Goal: Transaction & Acquisition: Purchase product/service

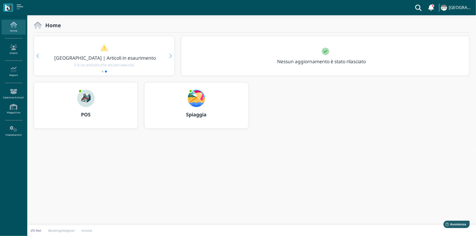
click at [87, 102] on img at bounding box center [85, 98] width 17 height 17
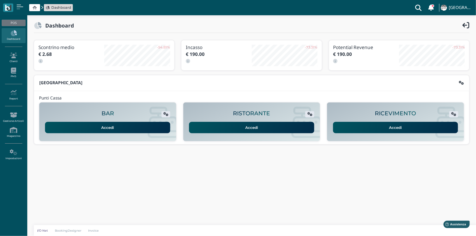
click at [382, 128] on link "Accedi" at bounding box center [395, 127] width 125 height 11
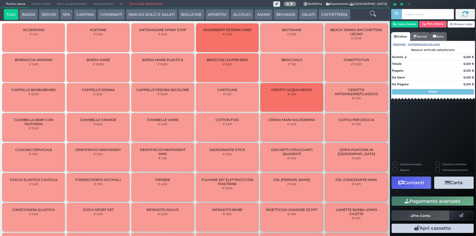
click at [299, 14] on button "GELATI" at bounding box center [308, 14] width 19 height 11
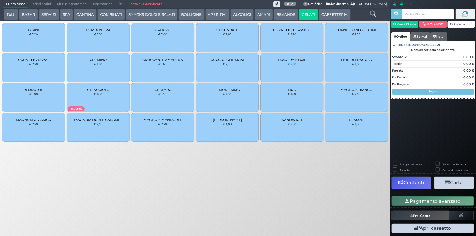
click at [172, 41] on div "CALIPPO € 2,00" at bounding box center [162, 37] width 63 height 29
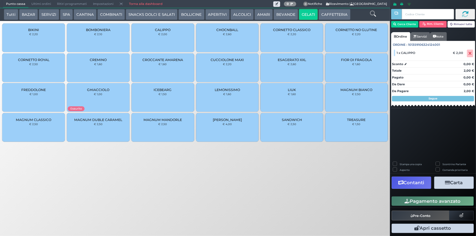
click at [39, 124] on div "MAGNUM CLASSICO € 2,50" at bounding box center [33, 127] width 63 height 29
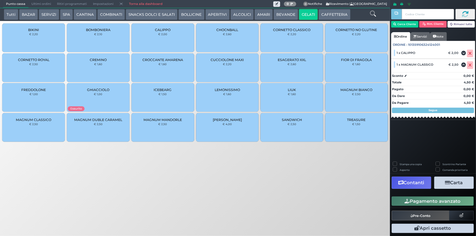
click at [436, 203] on button "Pagamento avanzato" at bounding box center [432, 201] width 82 height 9
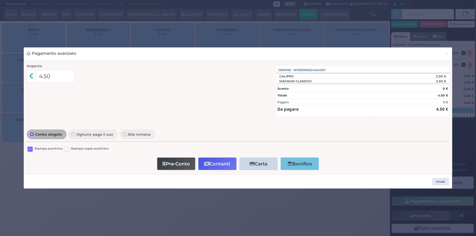
click at [30, 150] on label at bounding box center [30, 149] width 5 height 5
click at [0, 0] on input "checkbox" at bounding box center [0, 0] width 0 height 0
click at [218, 163] on button "Contanti" at bounding box center [217, 164] width 38 height 12
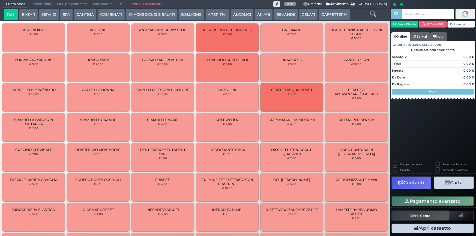
click at [40, 4] on span "Ultimi ordini" at bounding box center [41, 4] width 26 height 8
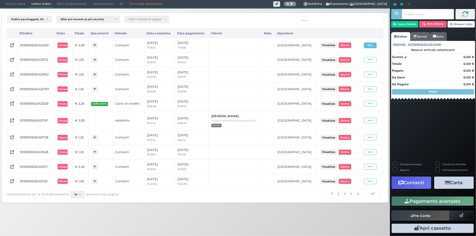
click at [368, 45] on span at bounding box center [370, 46] width 13 height 6
click at [354, 59] on span "Ristampa Pre-Conto" at bounding box center [358, 60] width 22 height 9
